Goal: Find specific page/section: Find specific page/section

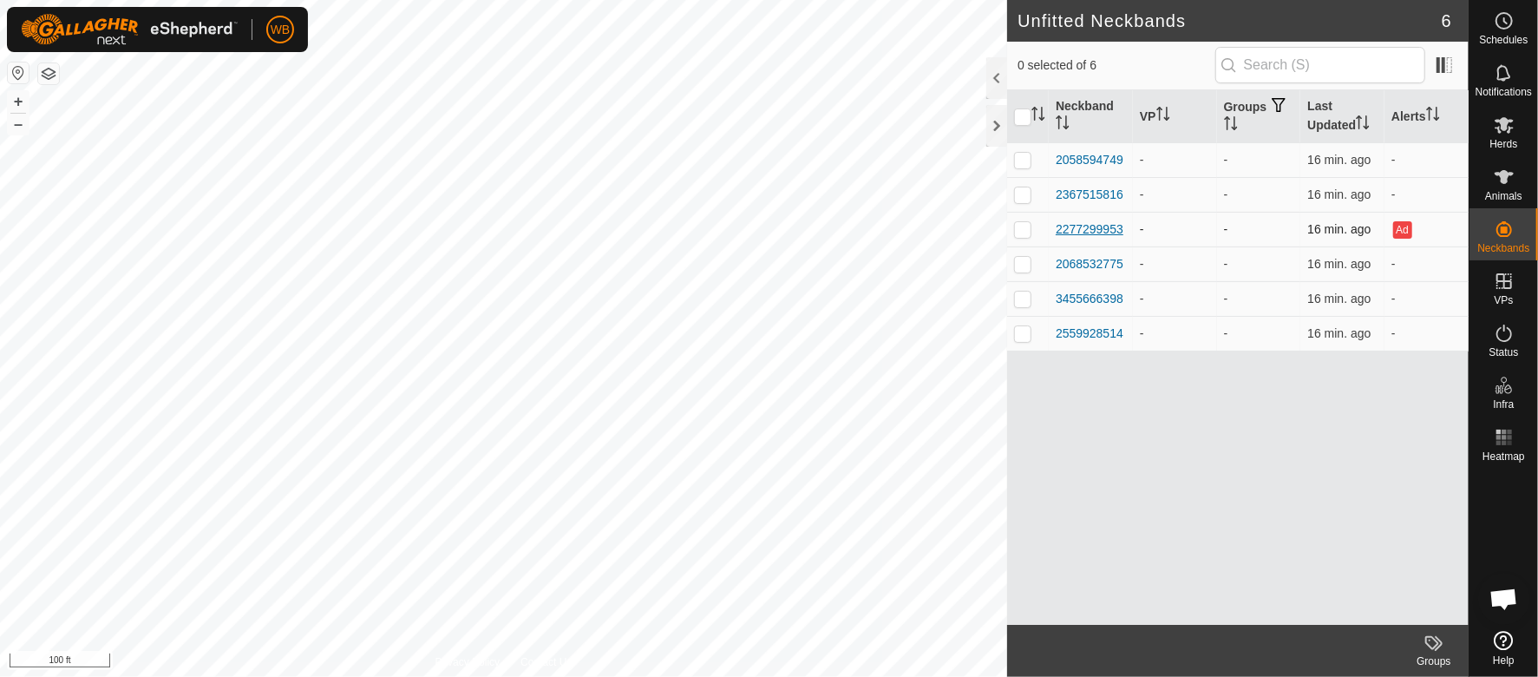
click at [1112, 228] on div "2277299953" at bounding box center [1090, 229] width 68 height 18
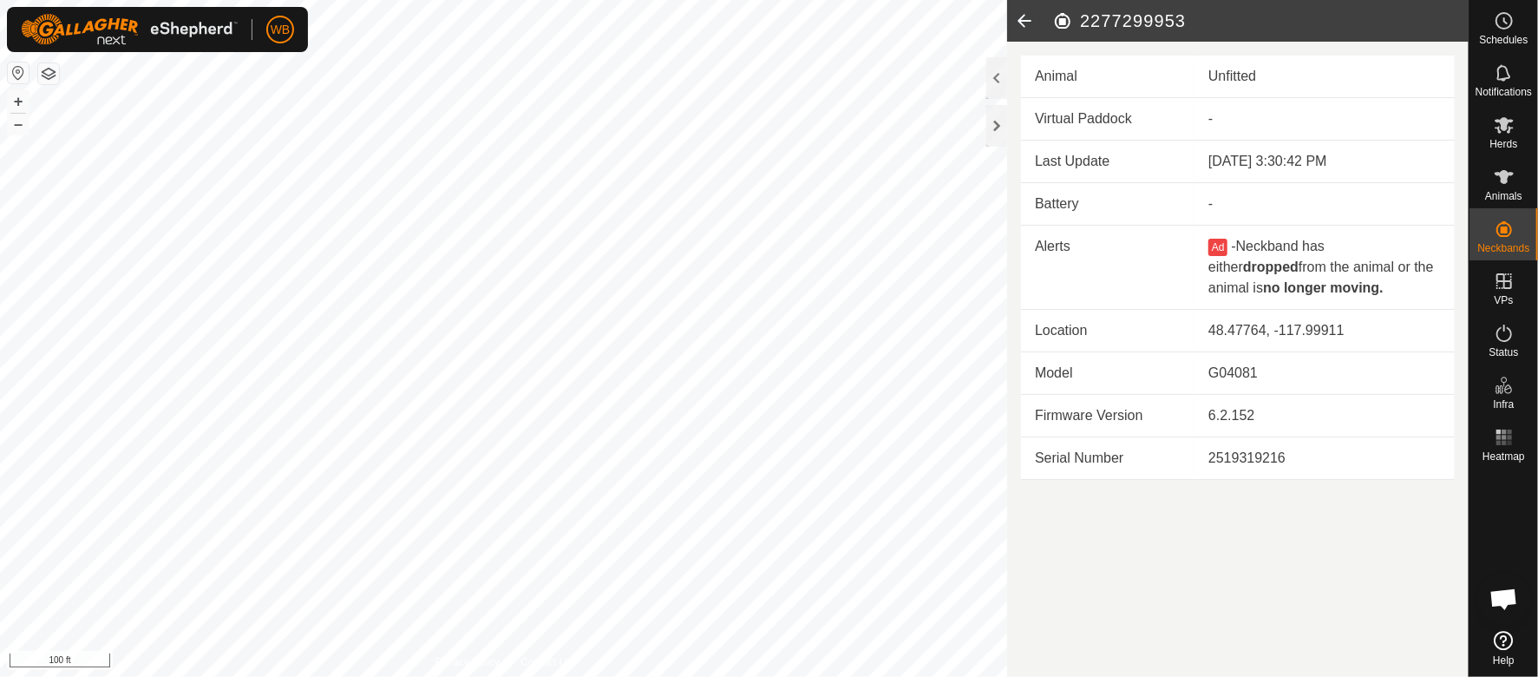
click at [429, 676] on html "WB Schedules Notifications Herds Animals Neckbands VPs Status Infra Heatmap Hel…" at bounding box center [769, 338] width 1538 height 677
